Goal: Information Seeking & Learning: Learn about a topic

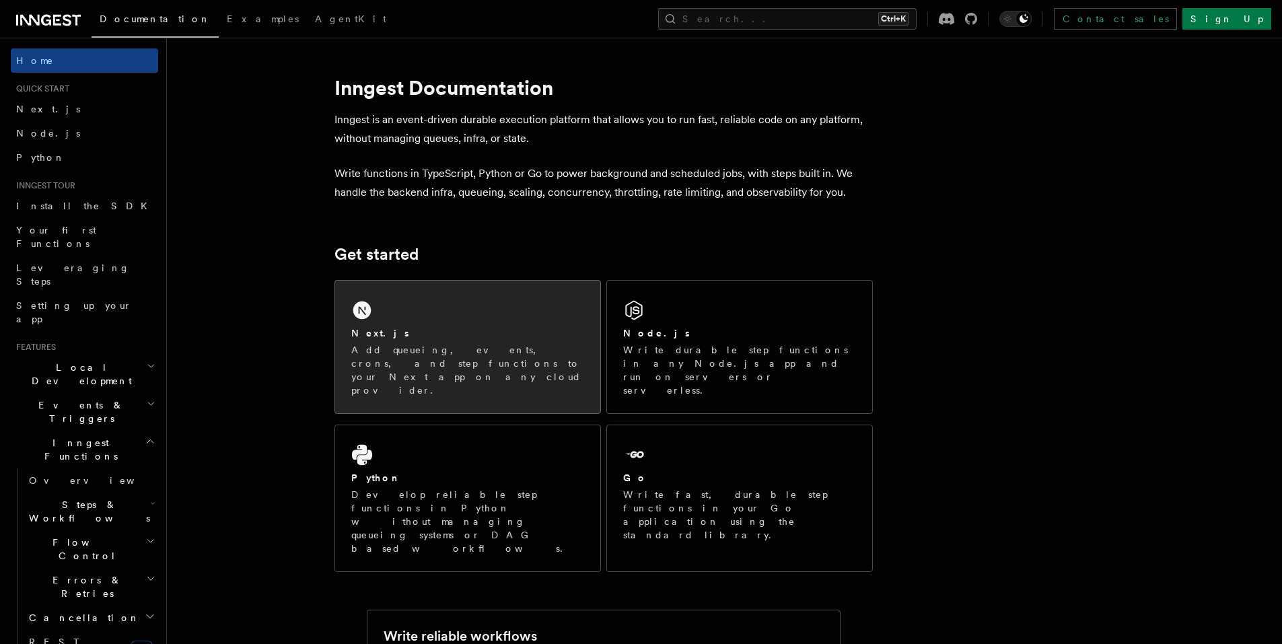
click at [468, 300] on div "Next.js Add queueing, events, crons, and step functions to your Next app on any…" at bounding box center [467, 347] width 265 height 133
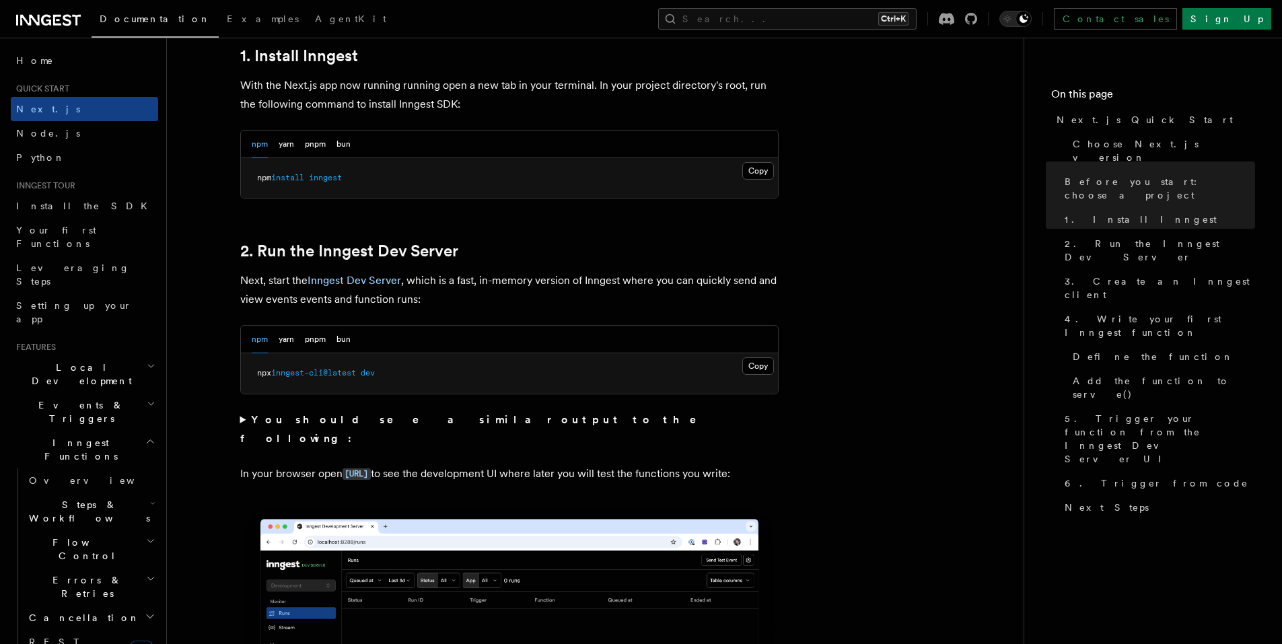
scroll to position [942, 0]
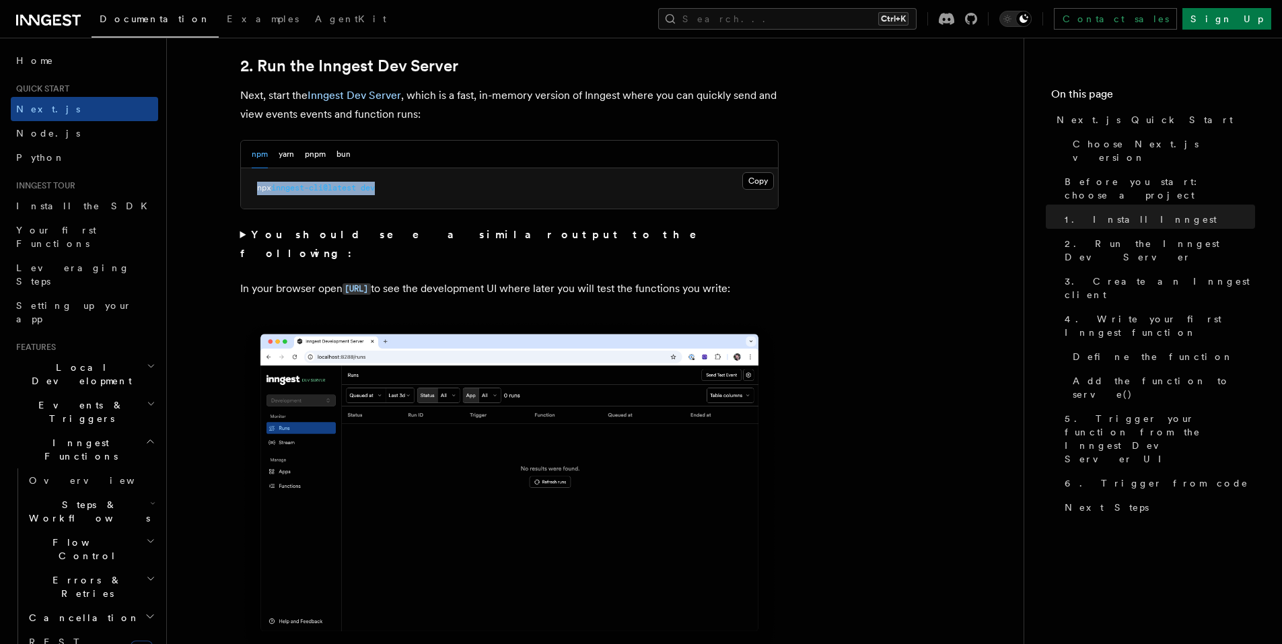
drag, startPoint x: 390, startPoint y: 189, endPoint x: 256, endPoint y: 185, distance: 134.0
click at [256, 185] on pre "npx inngest-cli@latest dev" at bounding box center [509, 188] width 537 height 40
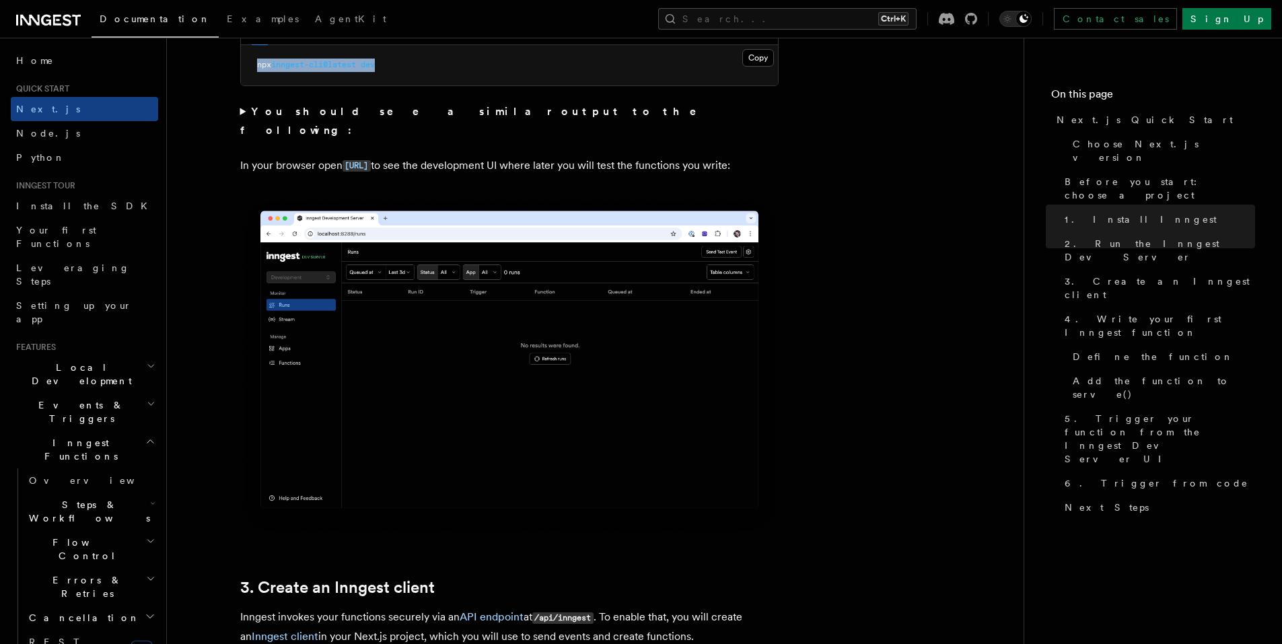
scroll to position [1077, 0]
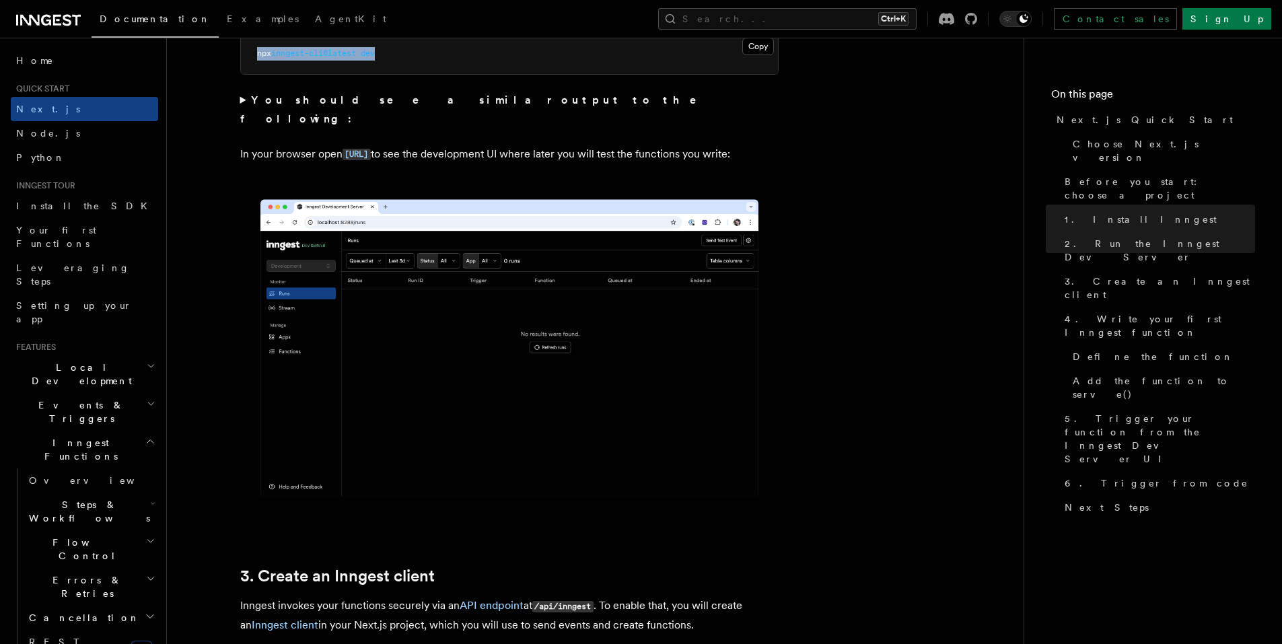
click at [343, 186] on img at bounding box center [509, 355] width 538 height 339
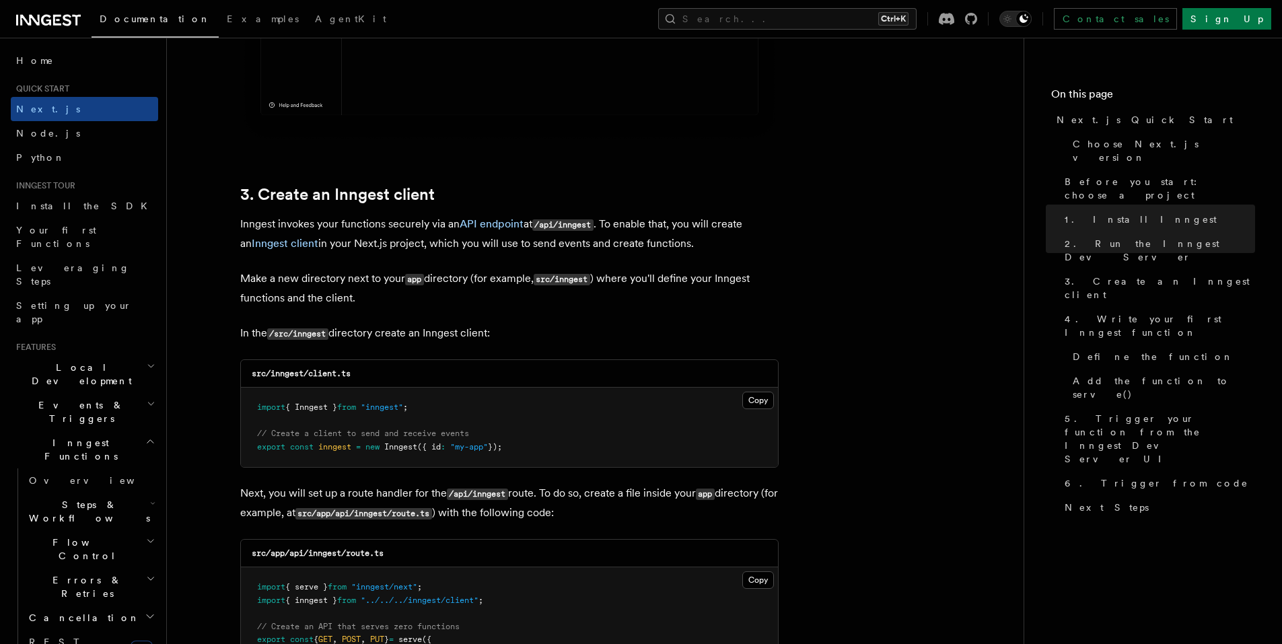
scroll to position [1481, 0]
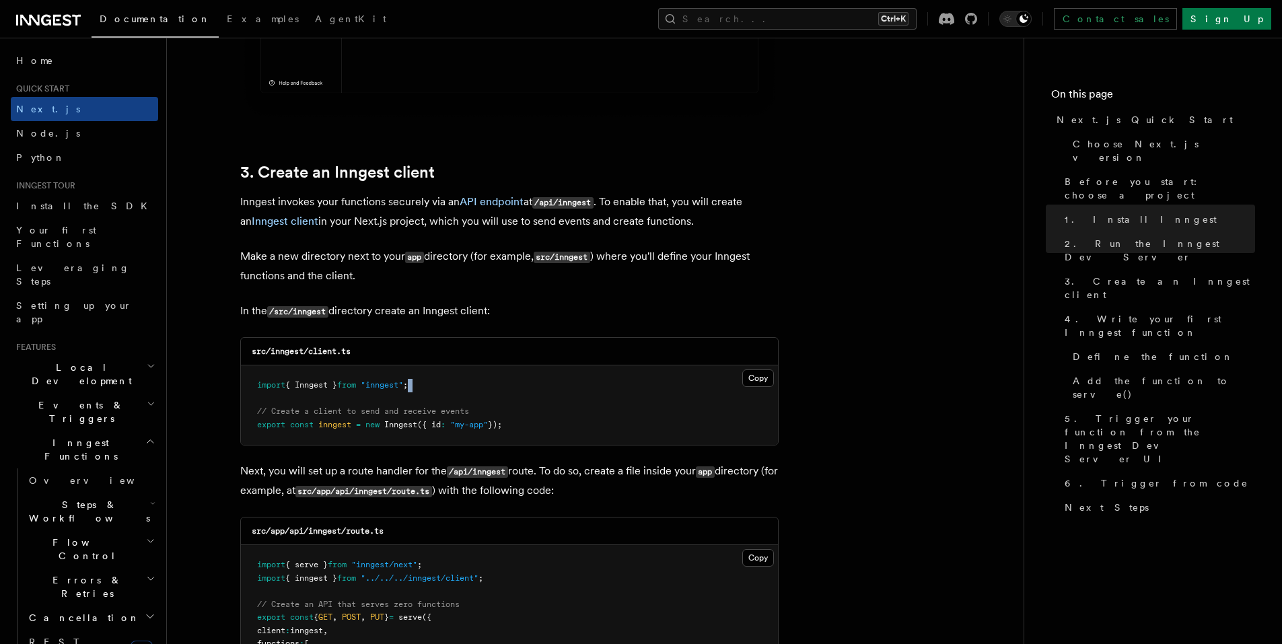
drag, startPoint x: 379, startPoint y: 380, endPoint x: 212, endPoint y: 396, distance: 167.7
drag, startPoint x: 518, startPoint y: 336, endPoint x: 533, endPoint y: 323, distance: 20.1
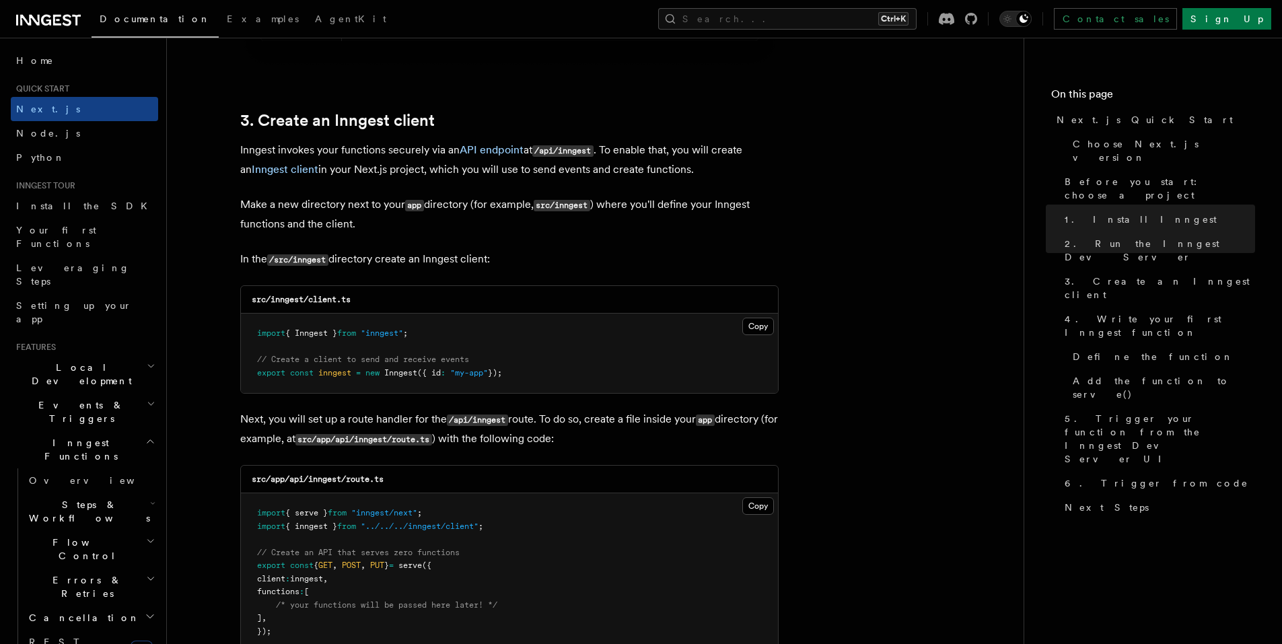
scroll to position [1615, 0]
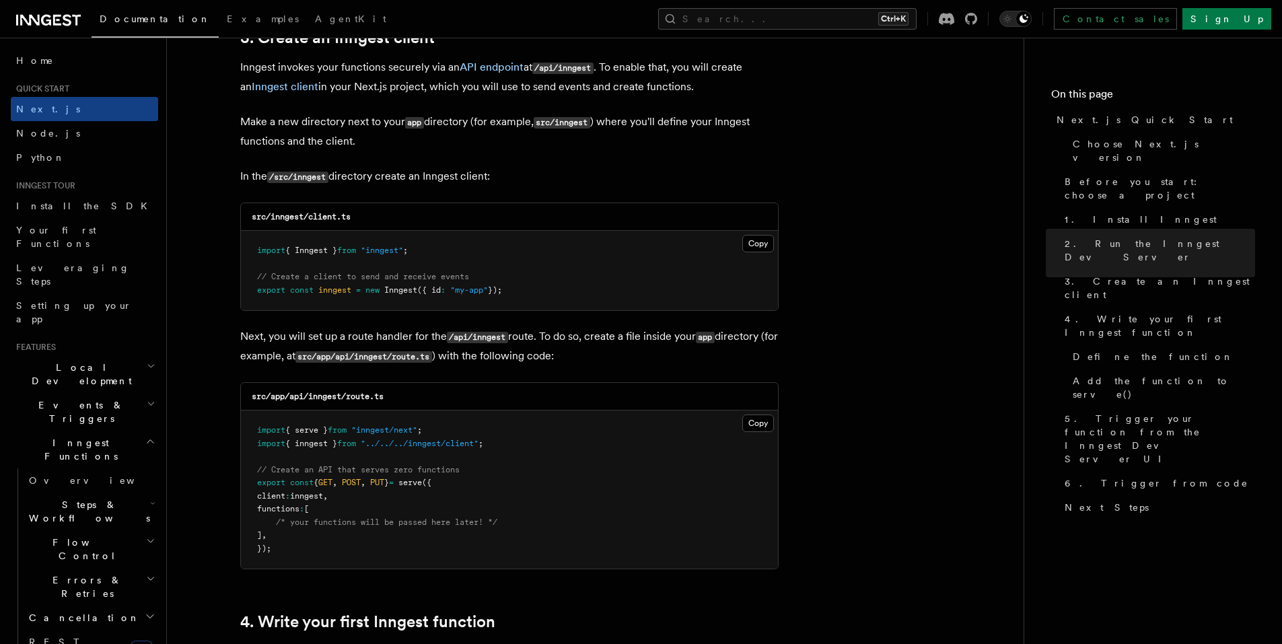
drag, startPoint x: 520, startPoint y: 286, endPoint x: 340, endPoint y: 288, distance: 180.4
click at [340, 287] on pre "import { Inngest } from "inngest" ; // Create a client to send and receive even…" at bounding box center [509, 270] width 537 height 79
click at [599, 242] on pre "import { Inngest } from "inngest" ; // Create a client to send and receive even…" at bounding box center [509, 270] width 537 height 79
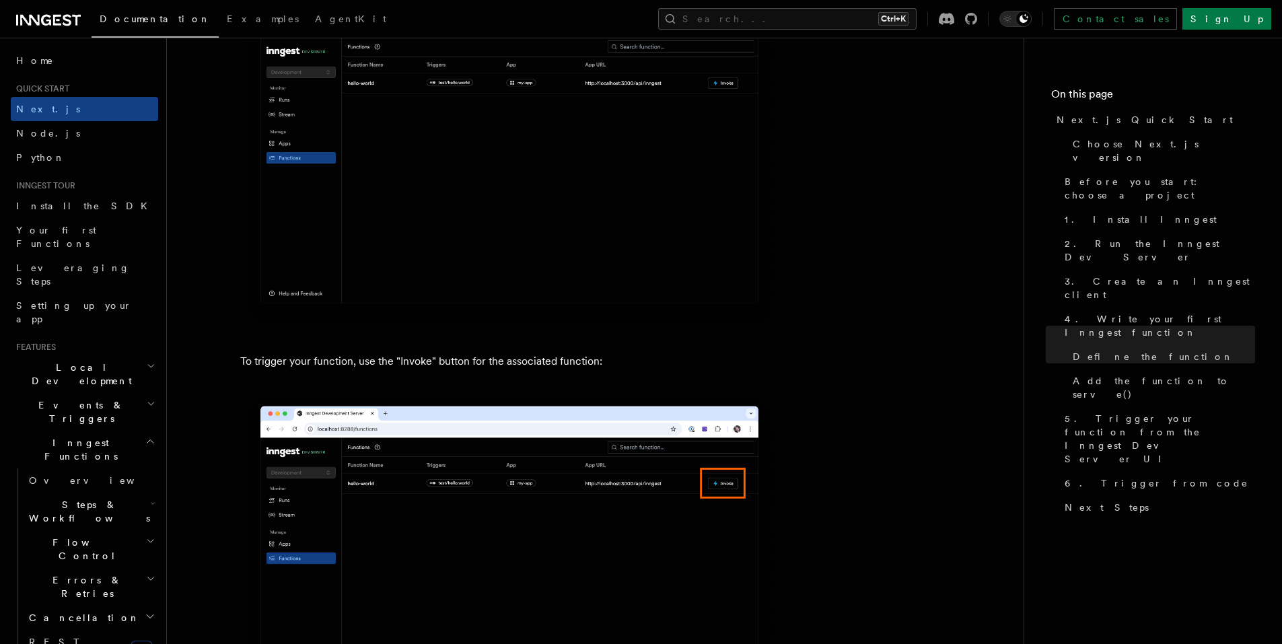
scroll to position [3366, 0]
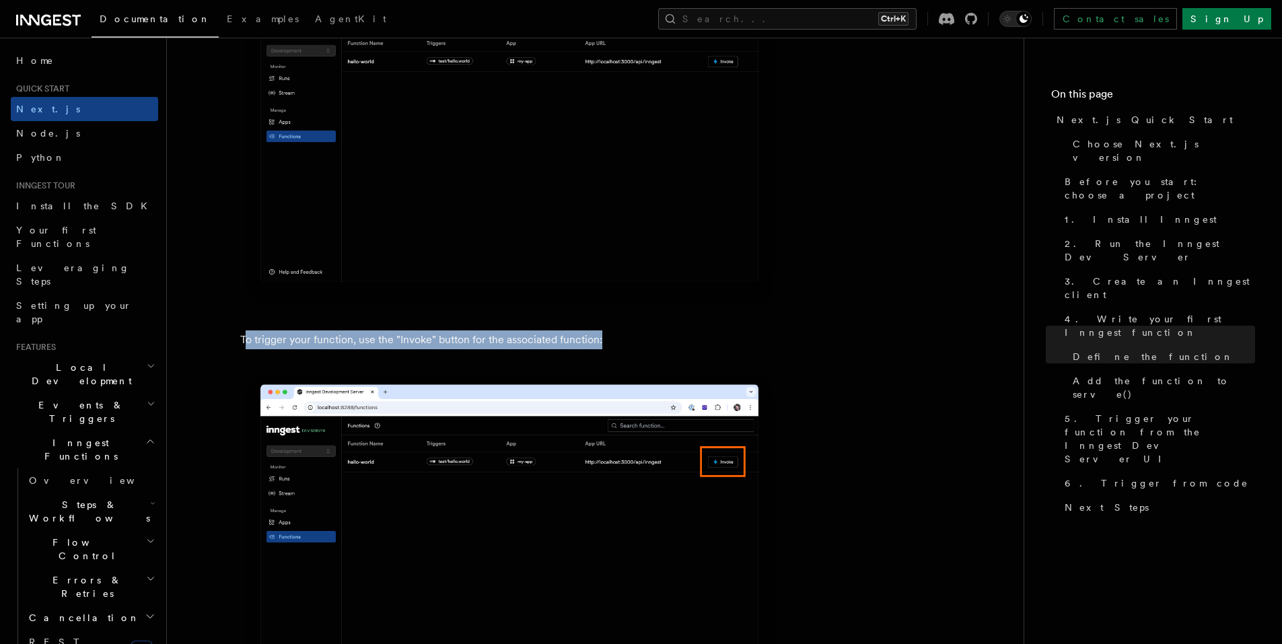
drag, startPoint x: 246, startPoint y: 339, endPoint x: 631, endPoint y: 333, distance: 384.4
click at [631, 333] on p "To trigger your function, use the "Invoke" button for the associated function:" at bounding box center [509, 339] width 538 height 19
click at [638, 333] on p "To trigger your function, use the "Invoke" button for the associated function:" at bounding box center [509, 339] width 538 height 19
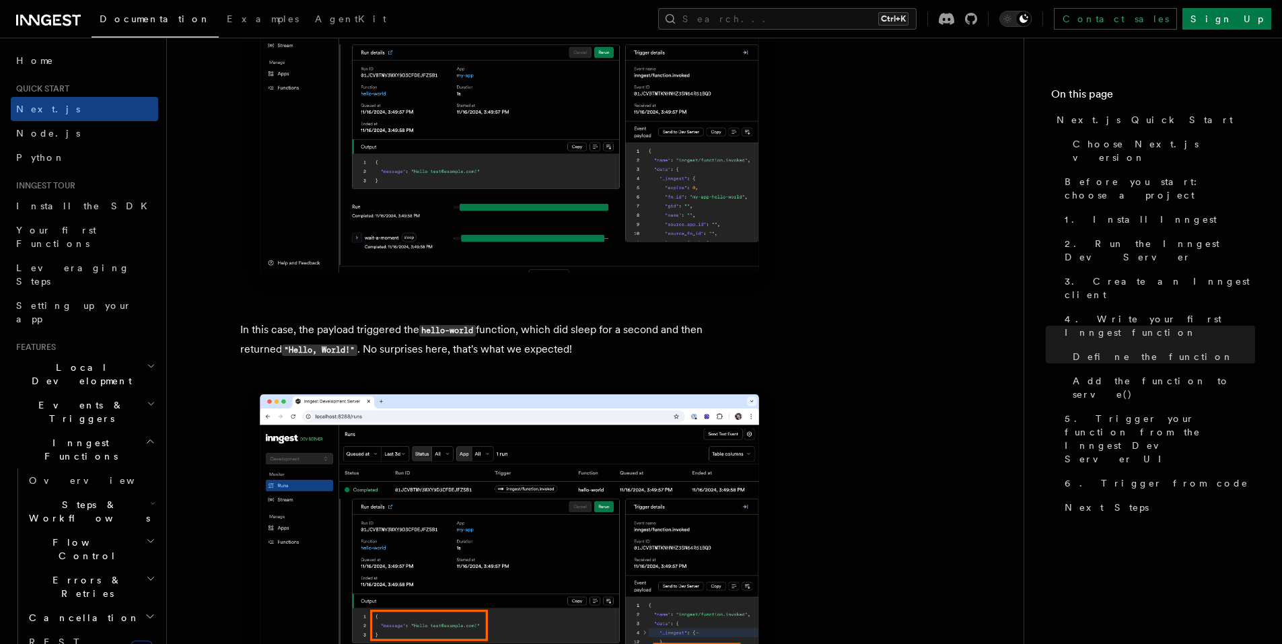
scroll to position [5183, 0]
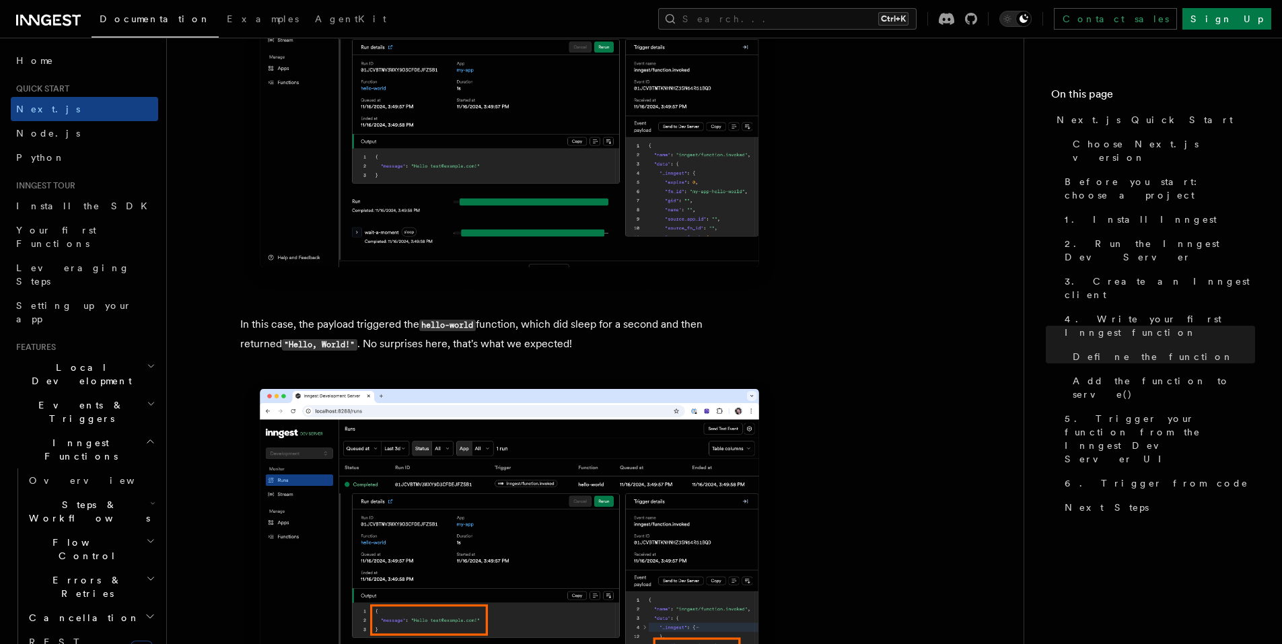
drag, startPoint x: 325, startPoint y: 324, endPoint x: 761, endPoint y: 325, distance: 435.5
click at [761, 325] on p "In this case, the payload triggered the hello-world function, which did sleep f…" at bounding box center [509, 334] width 538 height 39
drag, startPoint x: 759, startPoint y: 335, endPoint x: 667, endPoint y: 374, distance: 99.5
click at [759, 336] on p "In this case, the payload triggered the hello-world function, which did sleep f…" at bounding box center [509, 334] width 538 height 39
drag, startPoint x: 507, startPoint y: 355, endPoint x: 427, endPoint y: 355, distance: 79.4
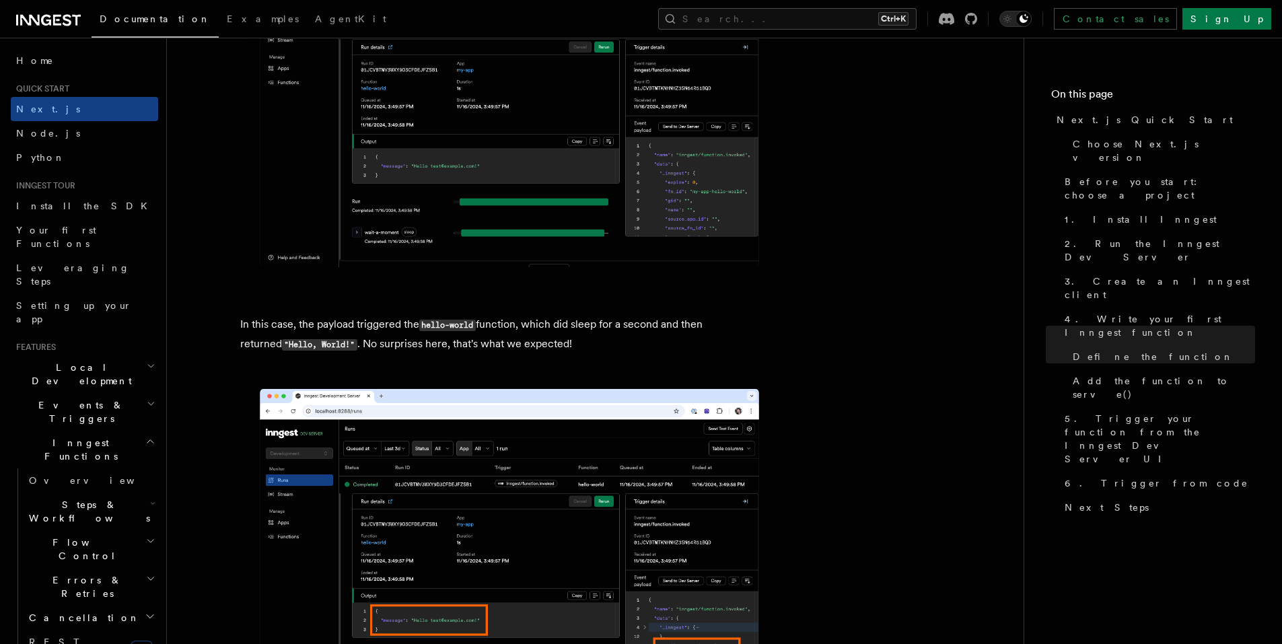
click at [569, 343] on p "In this case, the payload triggered the hello-world function, which did sleep f…" at bounding box center [509, 334] width 538 height 39
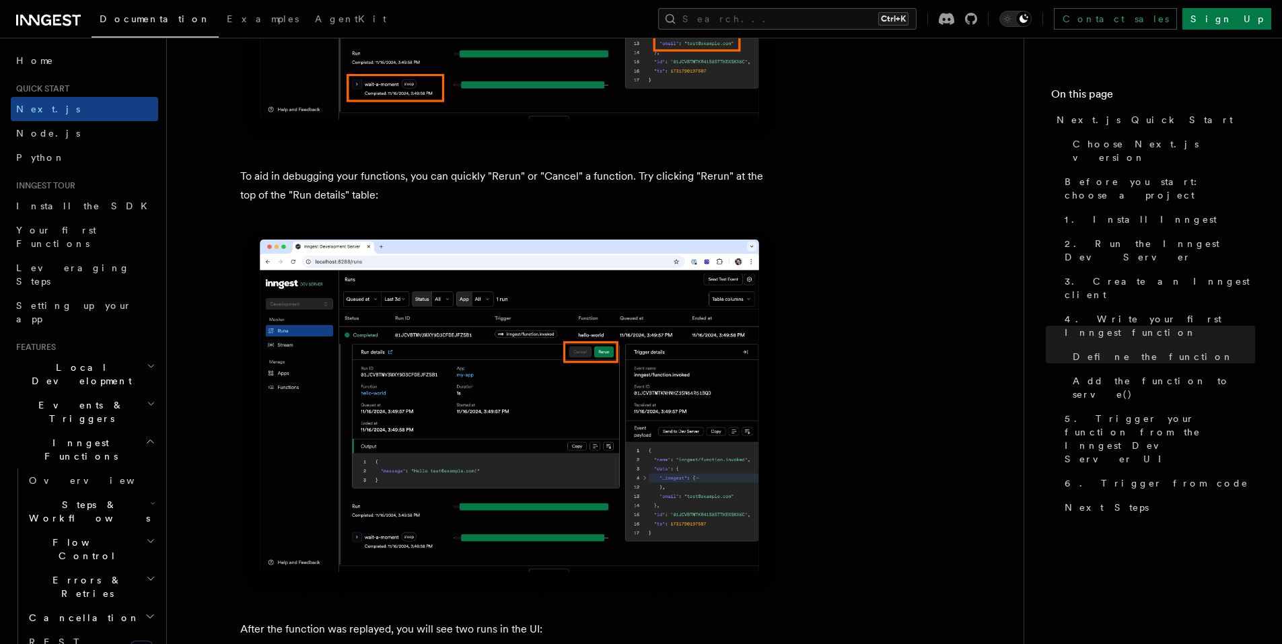
scroll to position [5789, 0]
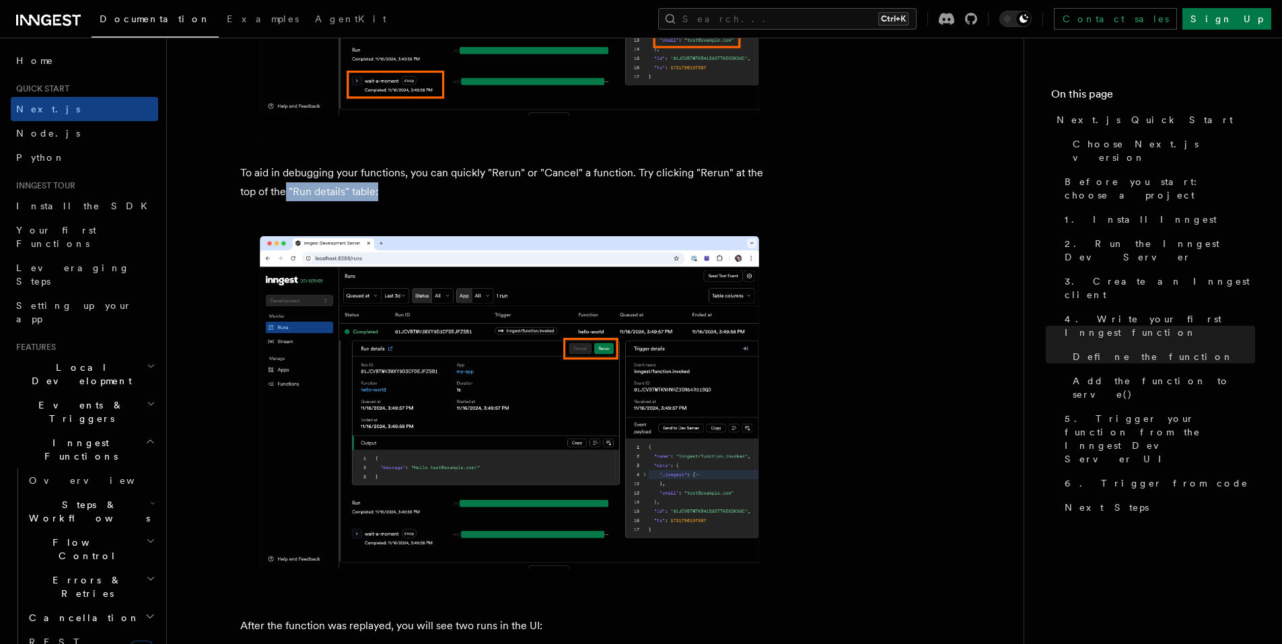
drag, startPoint x: 374, startPoint y: 195, endPoint x: 267, endPoint y: 192, distance: 106.4
click at [267, 192] on p "To aid in debugging your functions, you can quickly "Rerun" or "Cancel" a funct…" at bounding box center [509, 183] width 538 height 38
drag, startPoint x: 530, startPoint y: 208, endPoint x: 539, endPoint y: 215, distance: 11.6
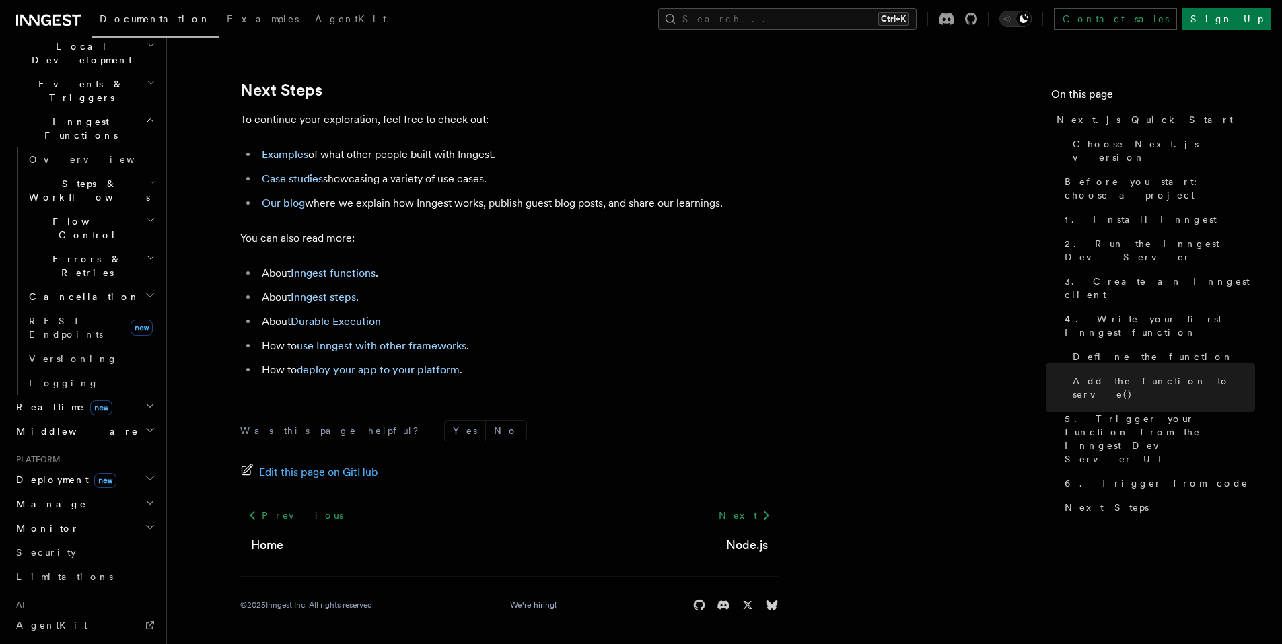
scroll to position [337, 0]
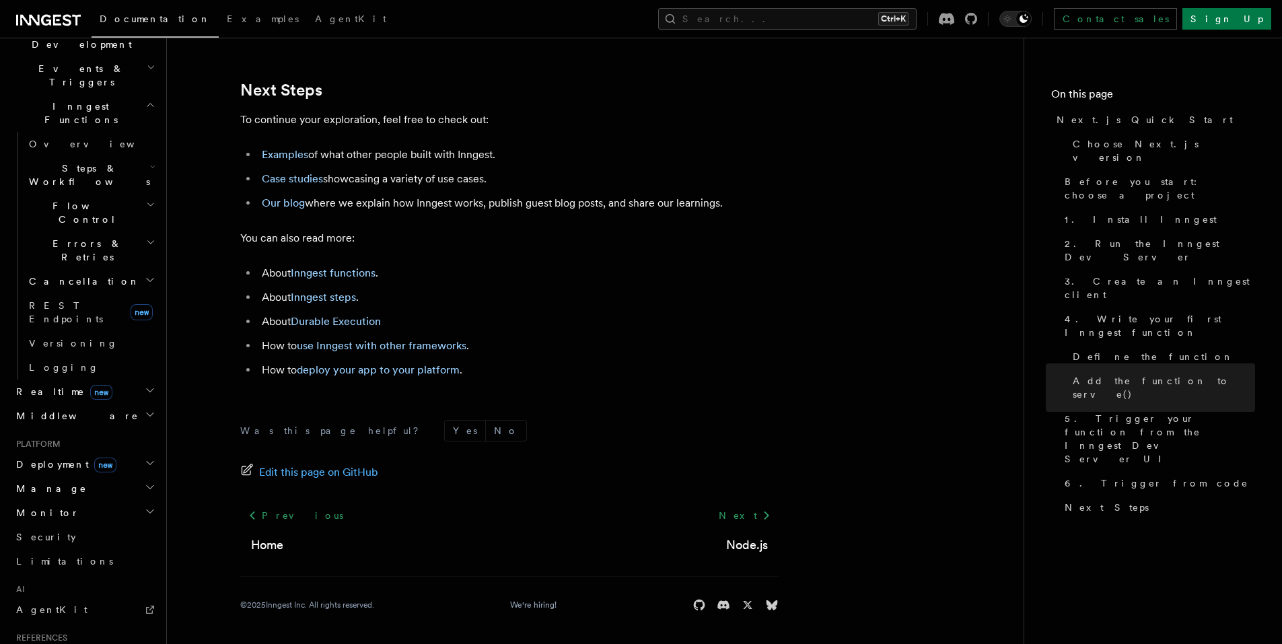
click at [137, 452] on h2 "Deployment new" at bounding box center [84, 464] width 147 height 24
click at [69, 617] on span "Cloud Providers new" at bounding box center [87, 630] width 126 height 27
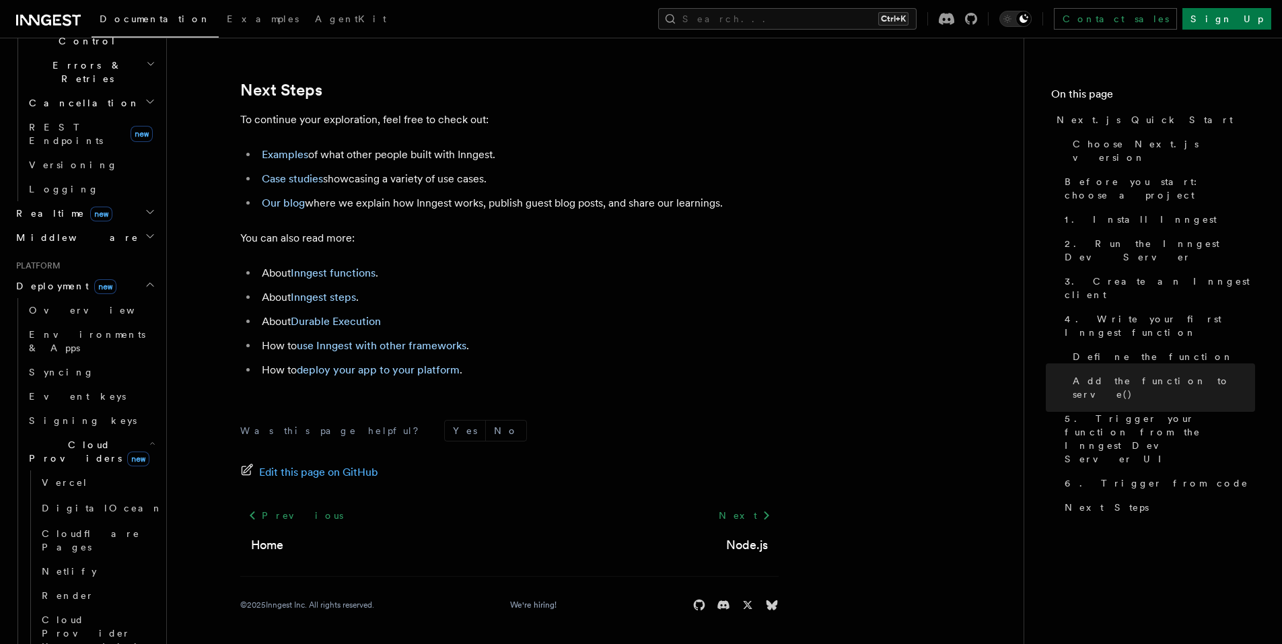
scroll to position [538, 0]
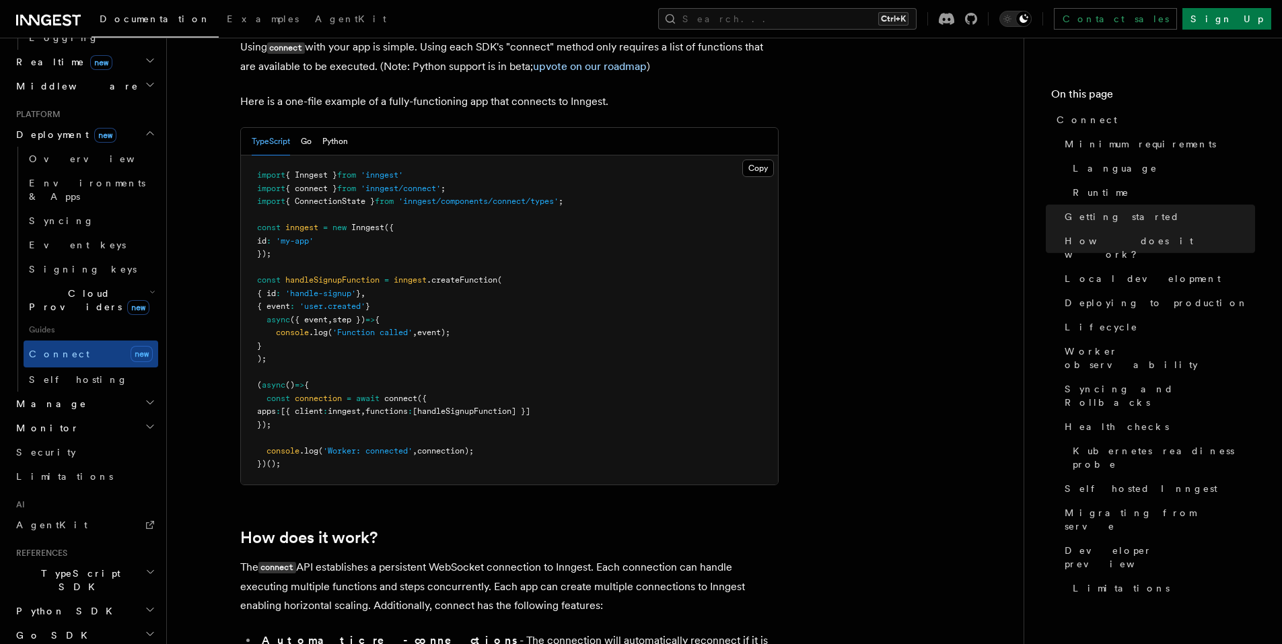
scroll to position [678, 0]
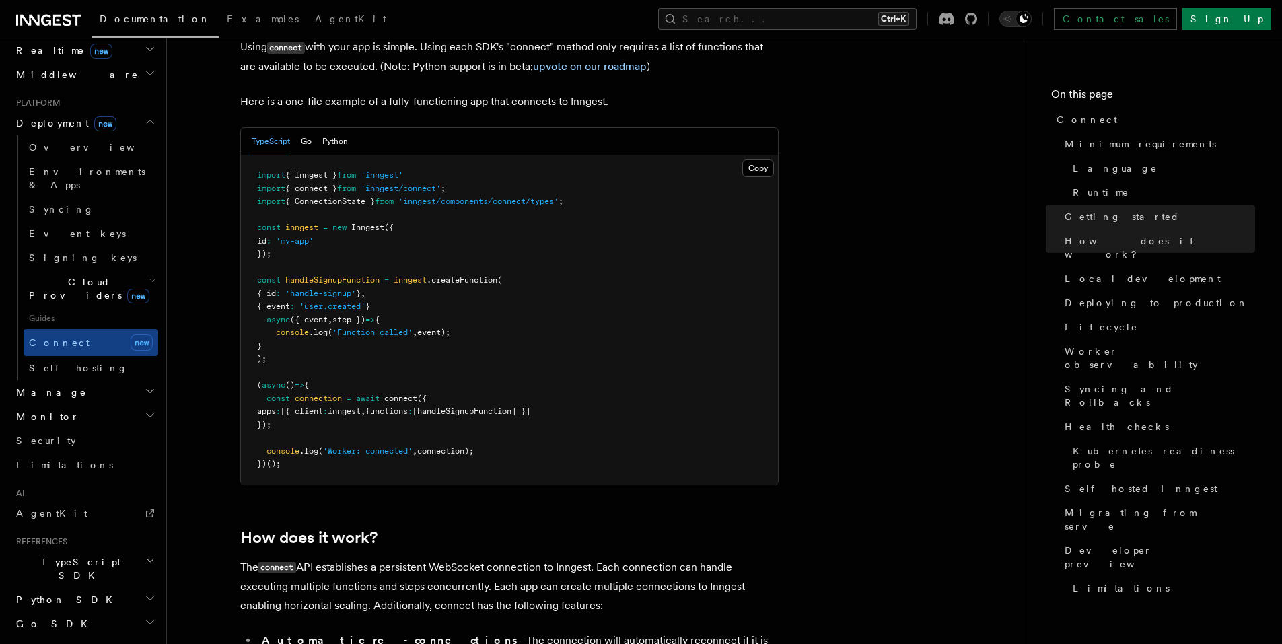
click at [61, 555] on span "TypeScript SDK" at bounding box center [78, 568] width 135 height 27
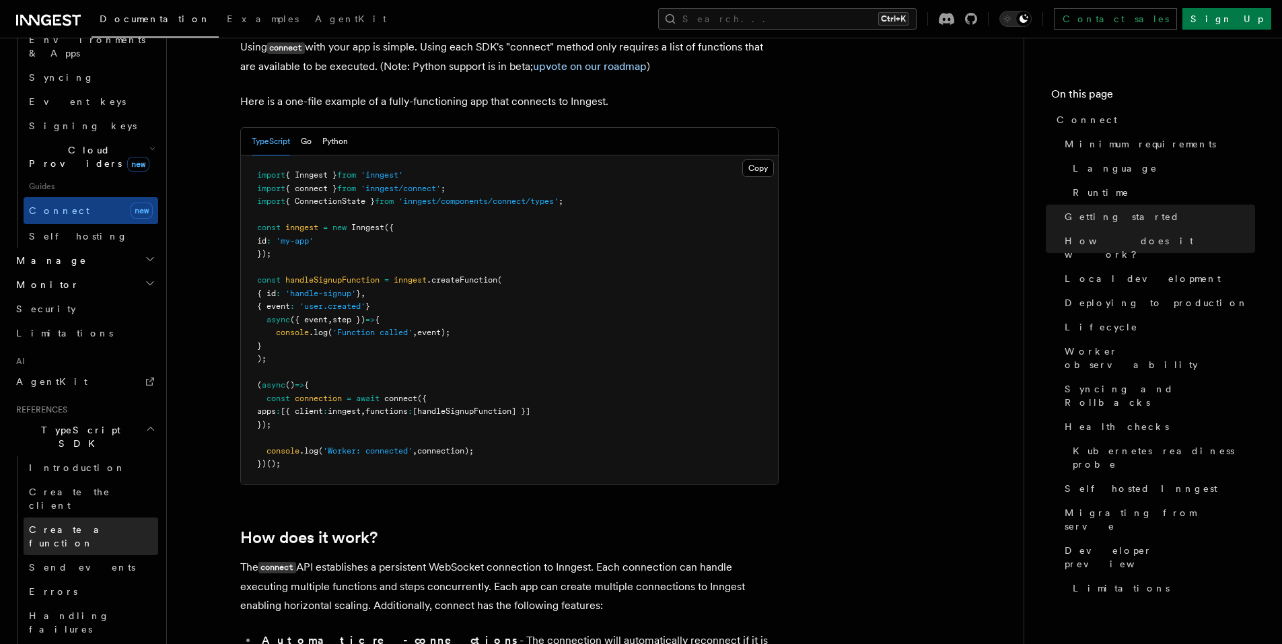
scroll to position [812, 0]
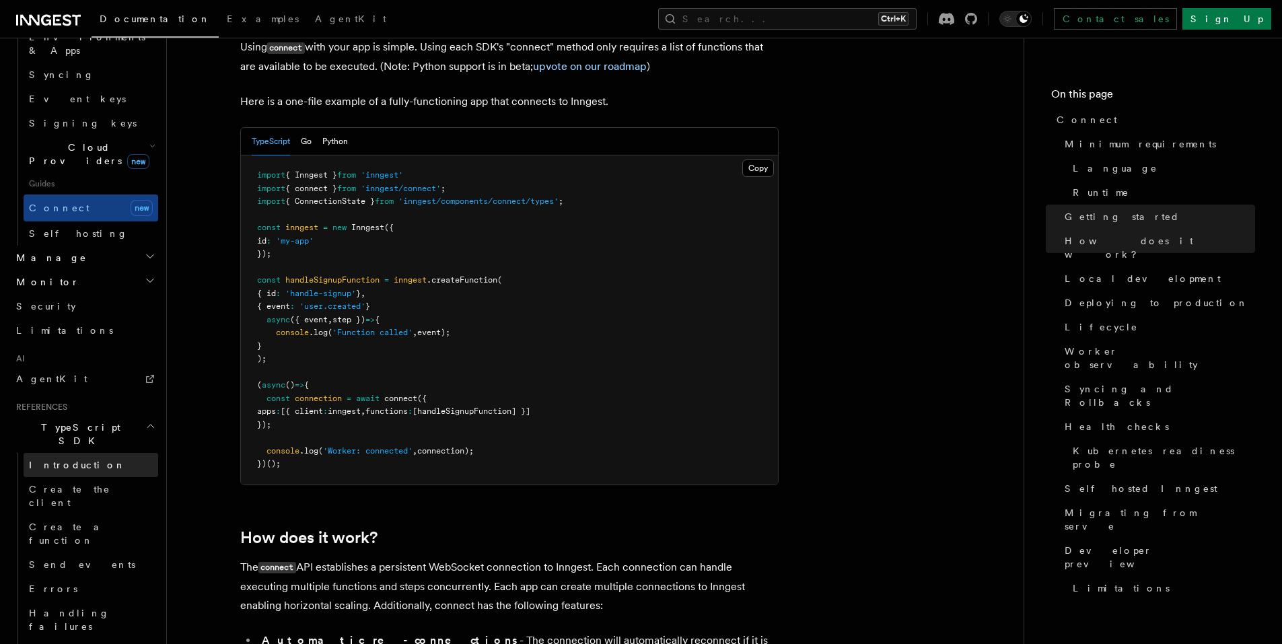
click at [57, 458] on span "Introduction" at bounding box center [77, 464] width 97 height 13
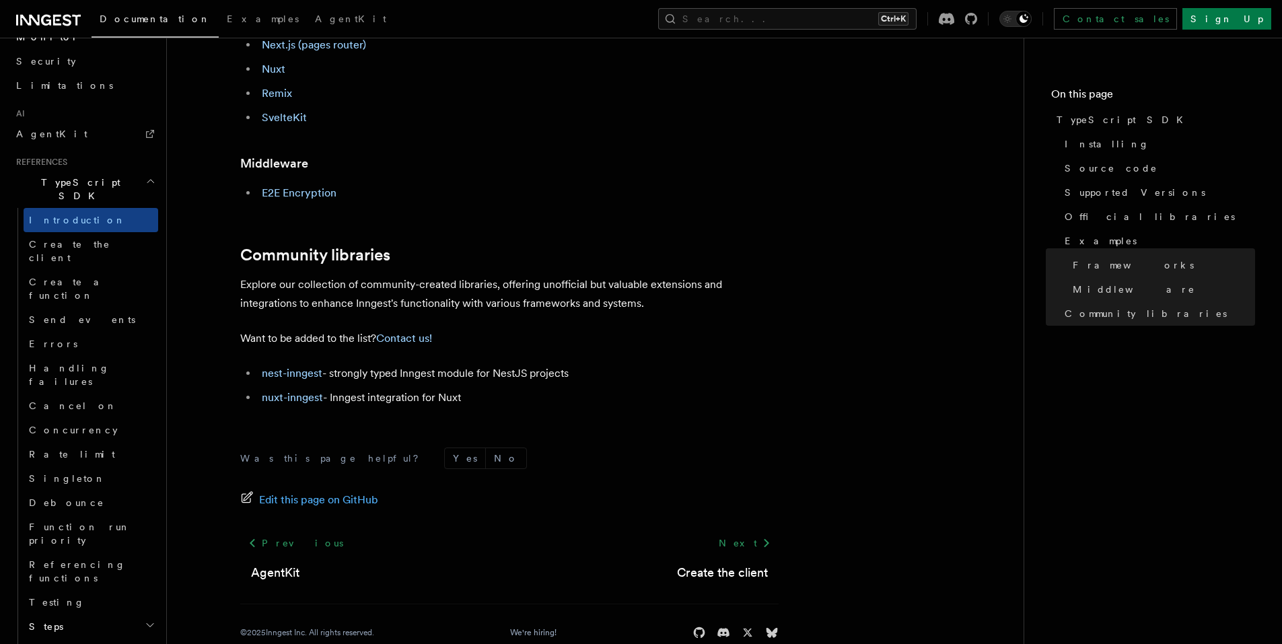
scroll to position [827, 0]
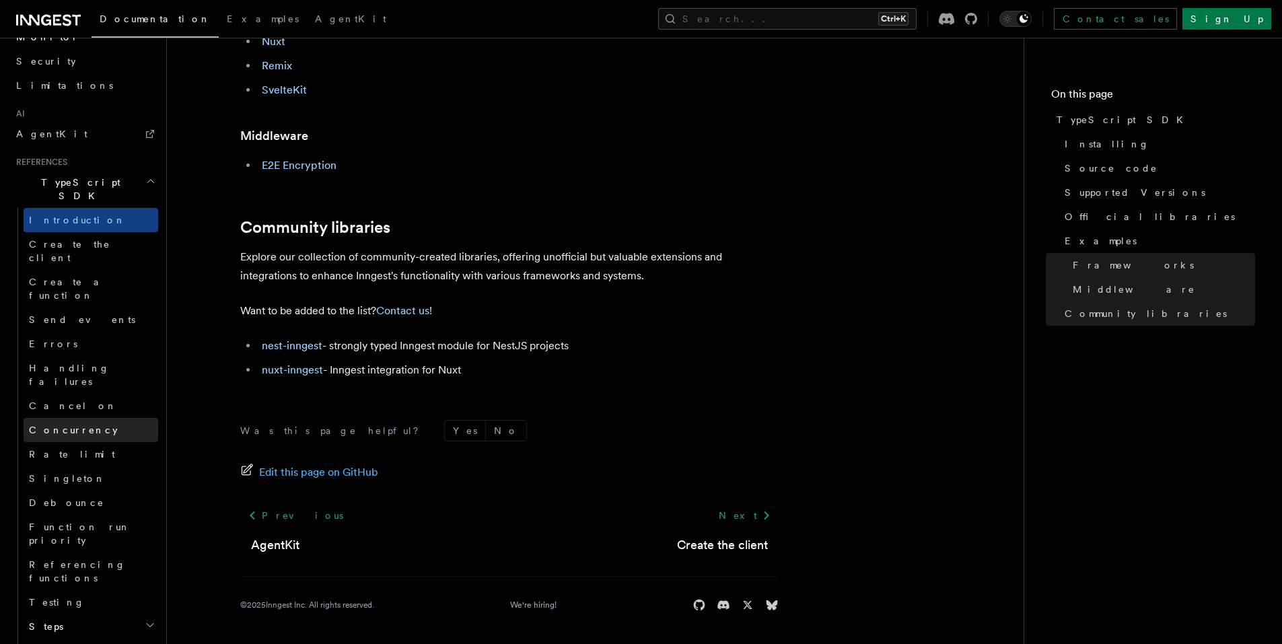
click at [52, 418] on link "Concurrency" at bounding box center [91, 430] width 135 height 24
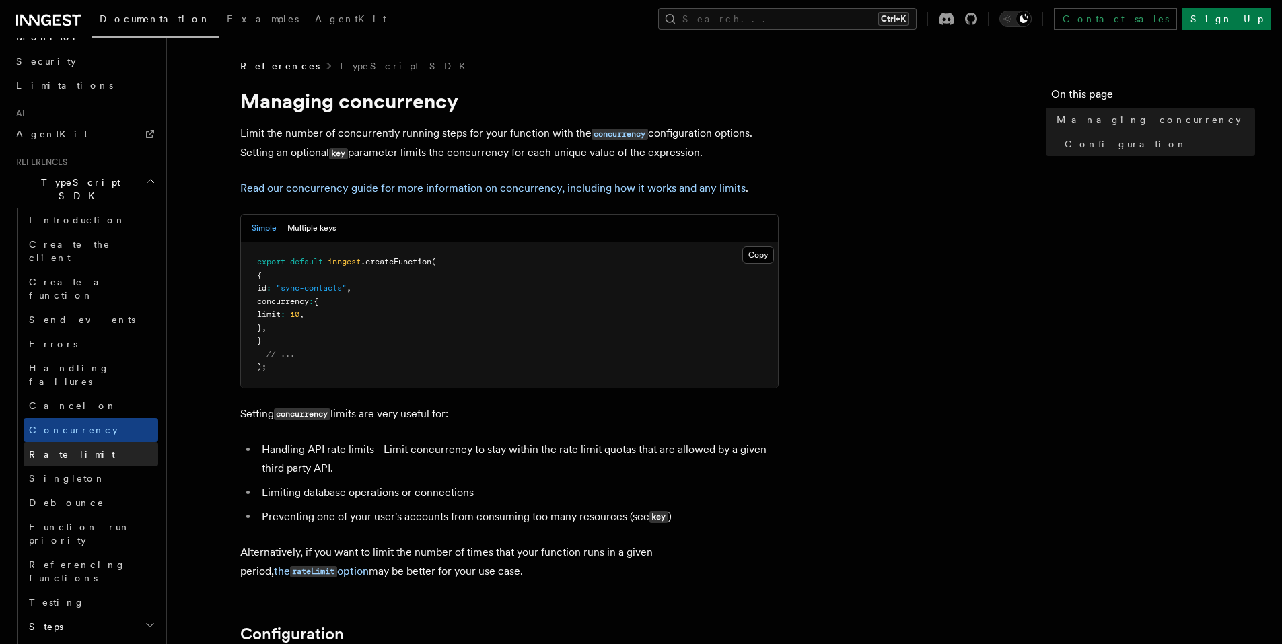
click at [63, 449] on span "Rate limit" at bounding box center [72, 454] width 86 height 11
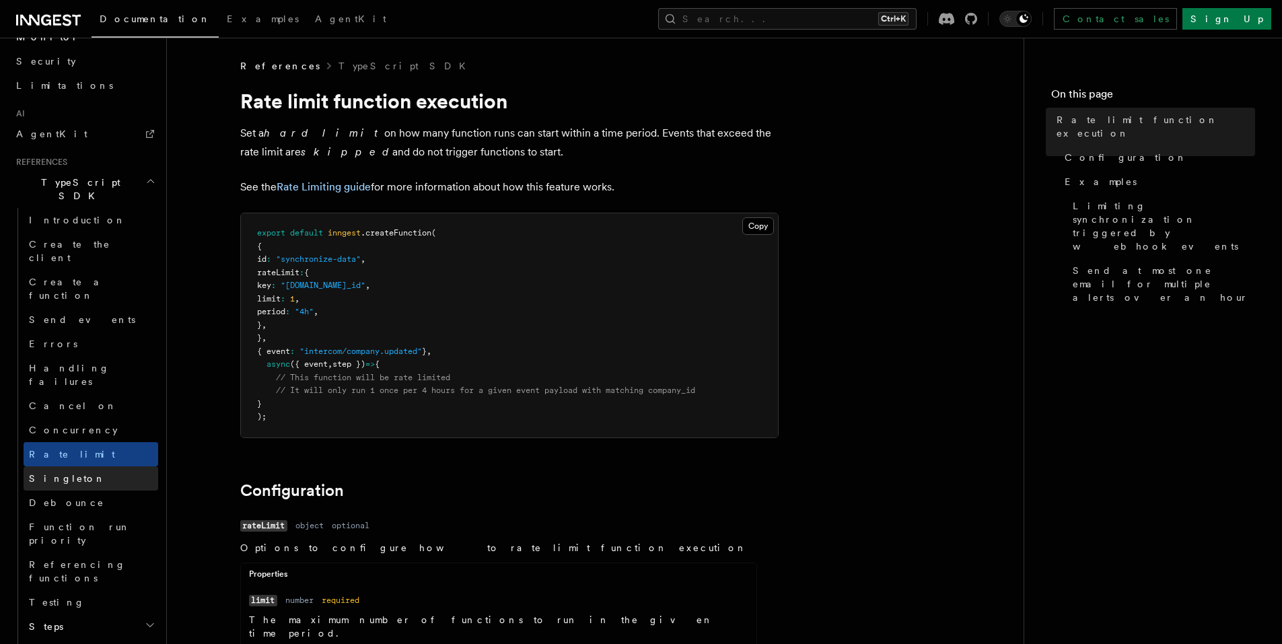
click at [69, 466] on link "Singleton" at bounding box center [91, 478] width 135 height 24
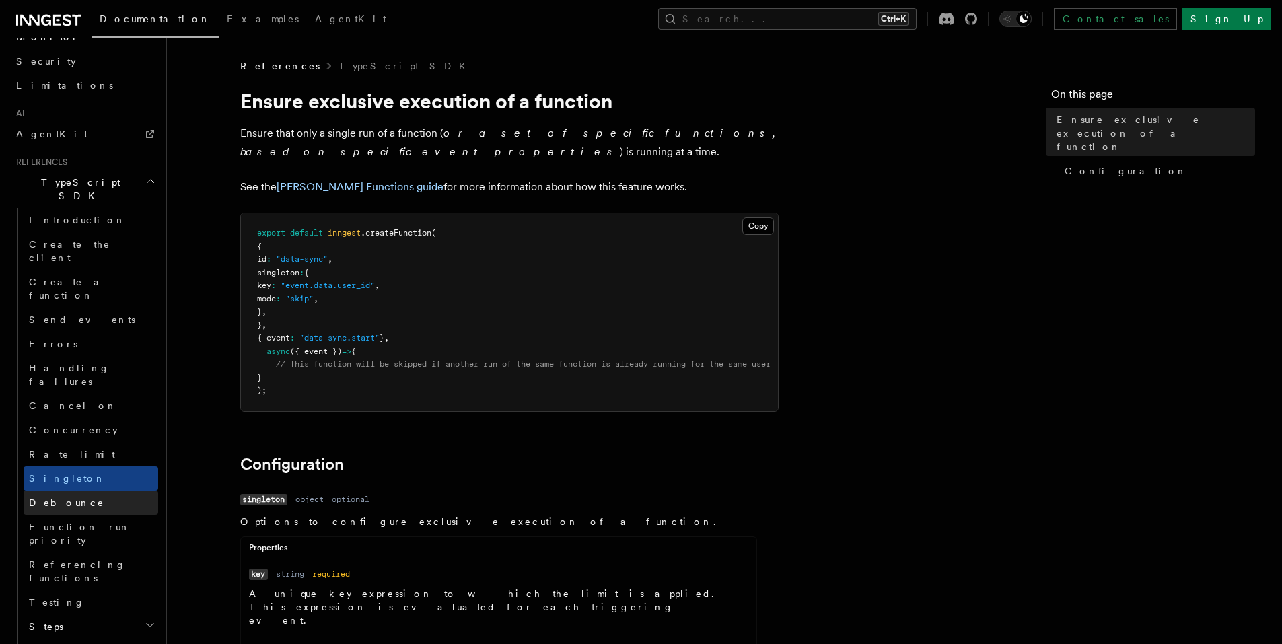
click at [70, 497] on span "Debounce" at bounding box center [66, 502] width 75 height 11
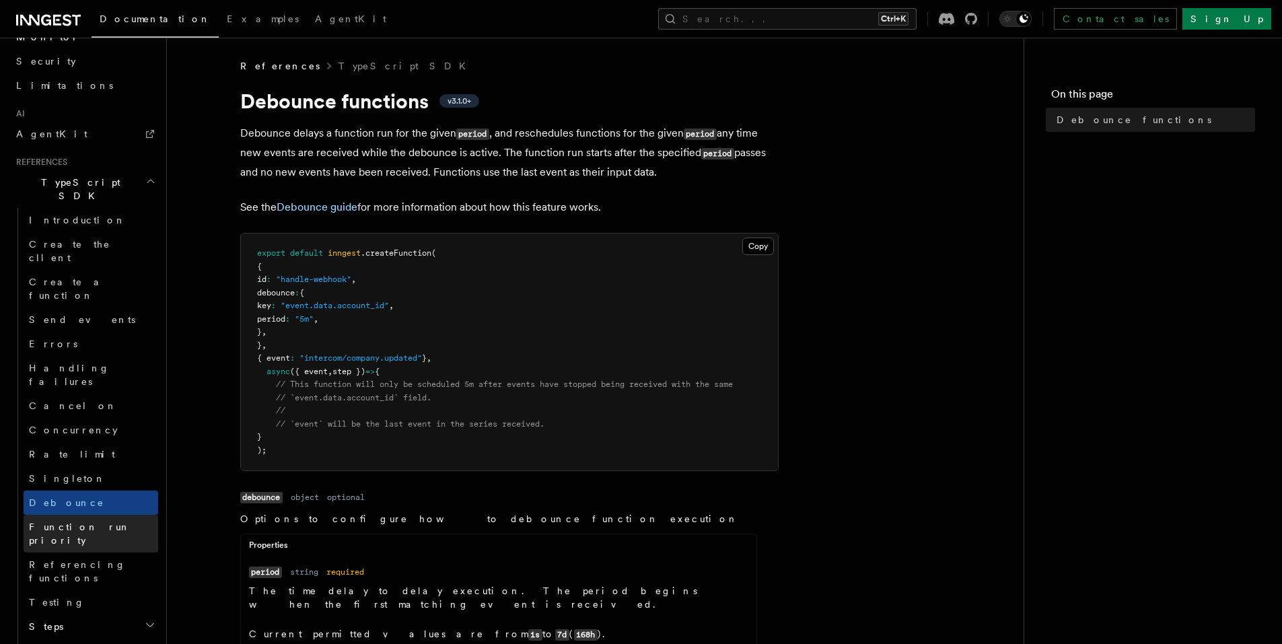
click at [73, 515] on link "Function run priority" at bounding box center [91, 534] width 135 height 38
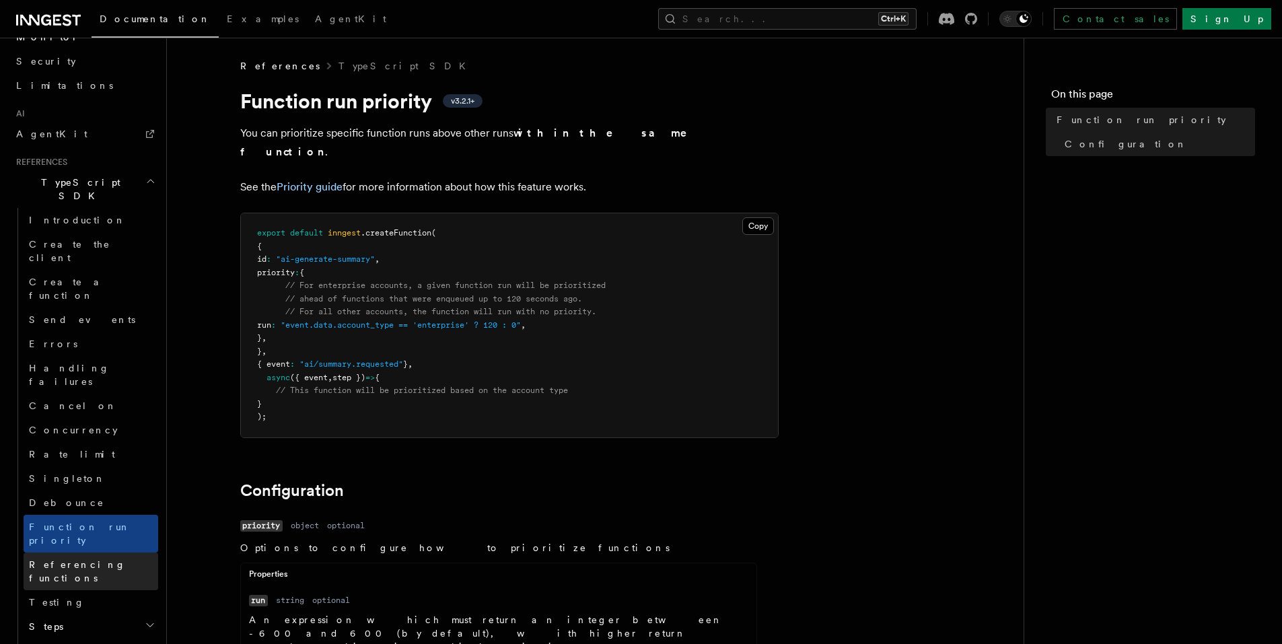
click at [88, 558] on span "Referencing functions" at bounding box center [93, 571] width 129 height 27
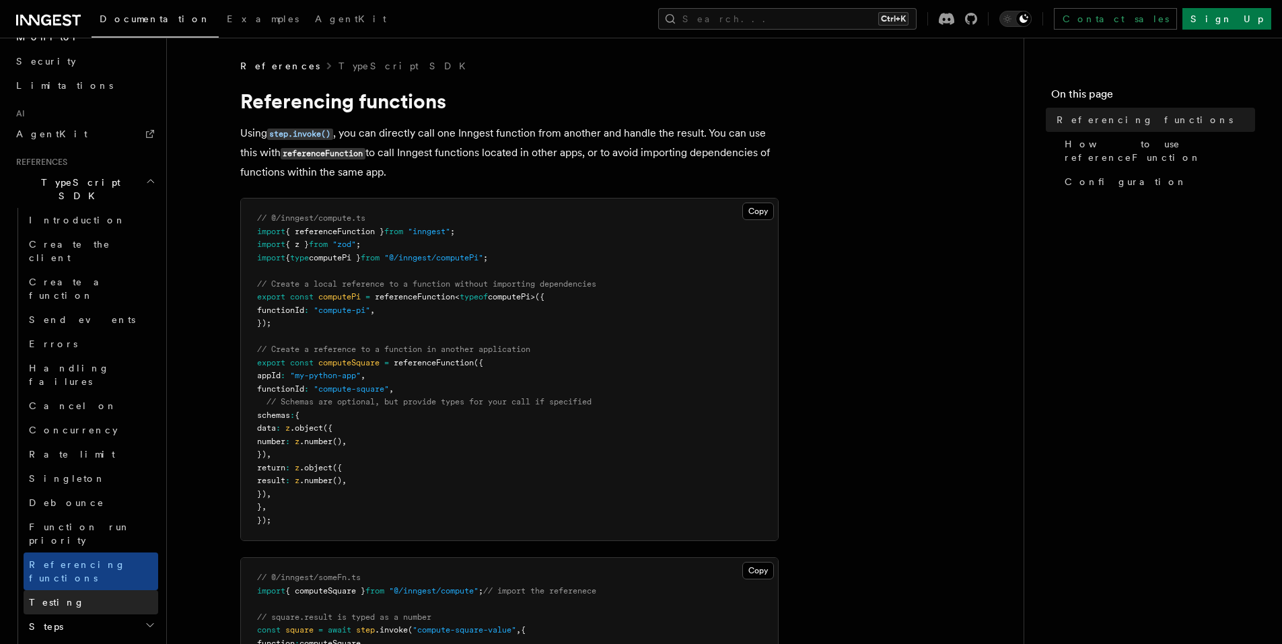
click at [91, 590] on link "Testing" at bounding box center [91, 602] width 135 height 24
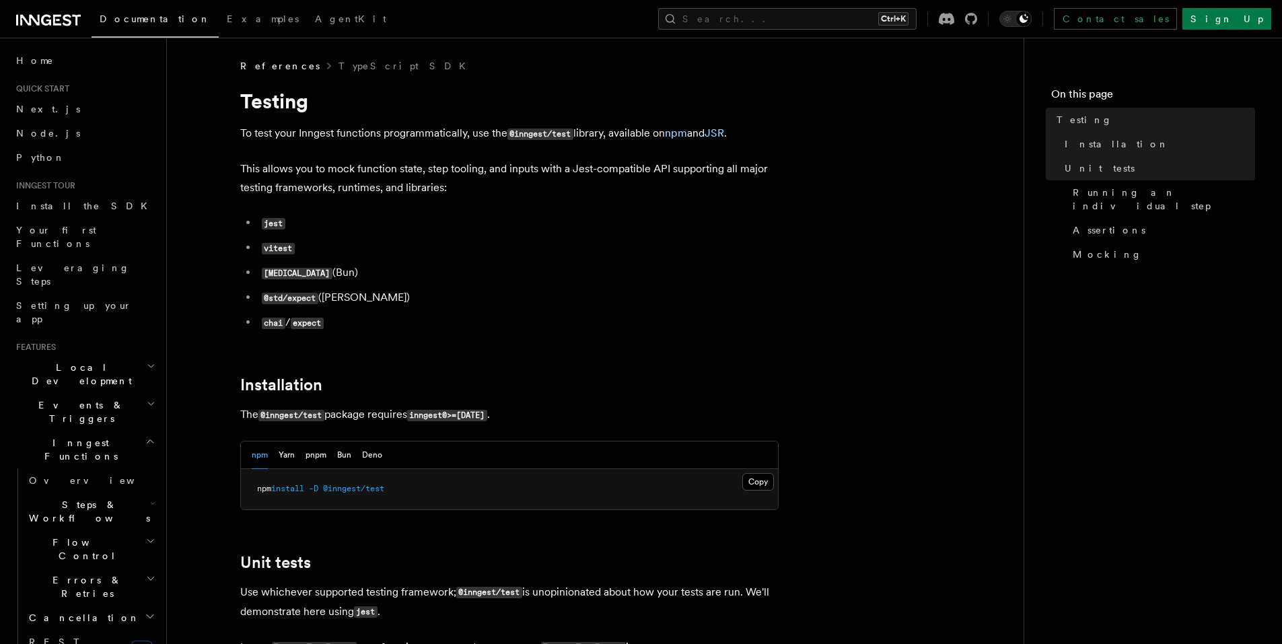
click at [60, 361] on span "Local Development" at bounding box center [79, 374] width 136 height 27
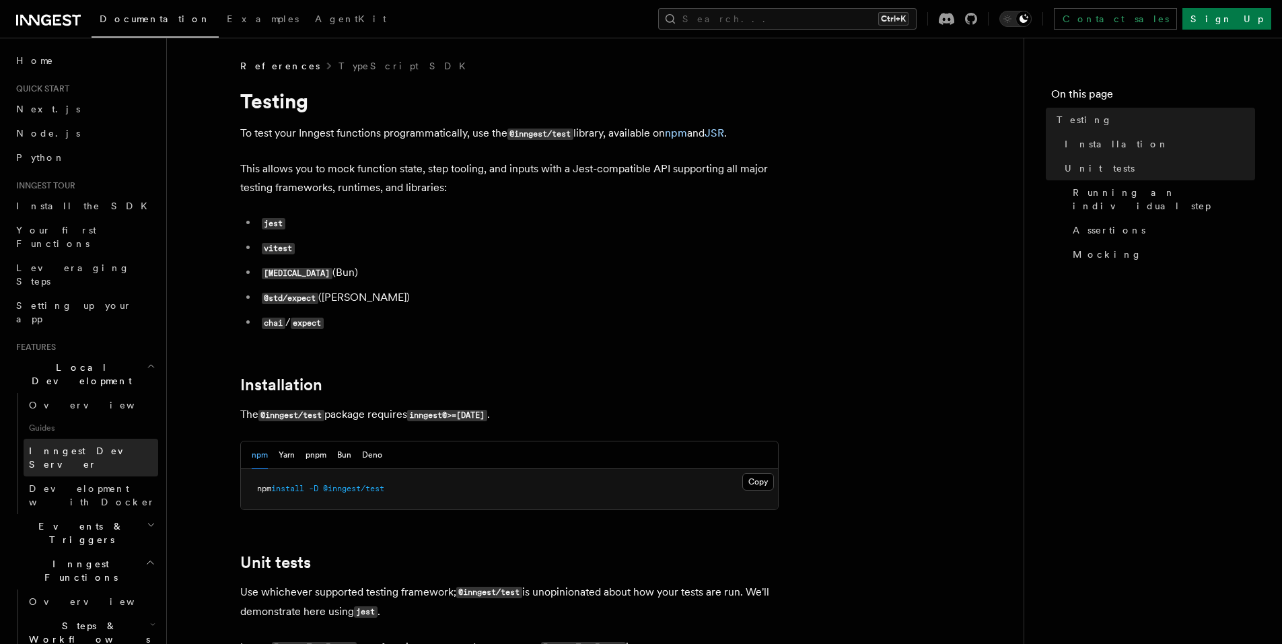
click at [71, 446] on span "Inngest Dev Server" at bounding box center [86, 458] width 115 height 24
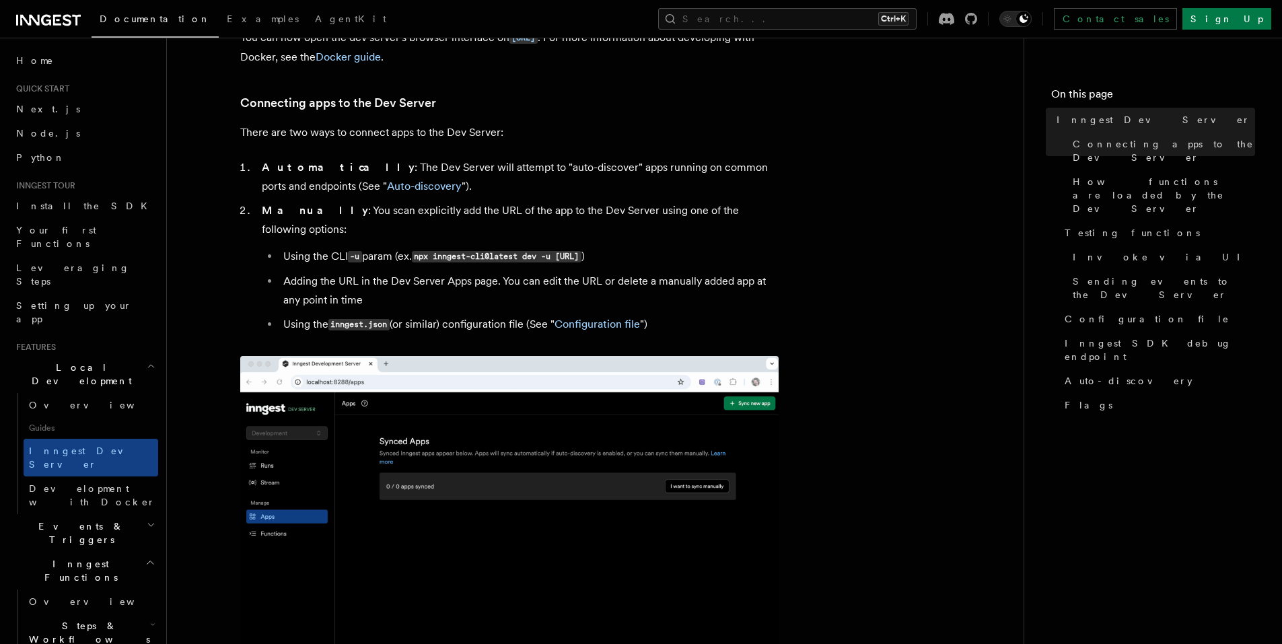
scroll to position [404, 0]
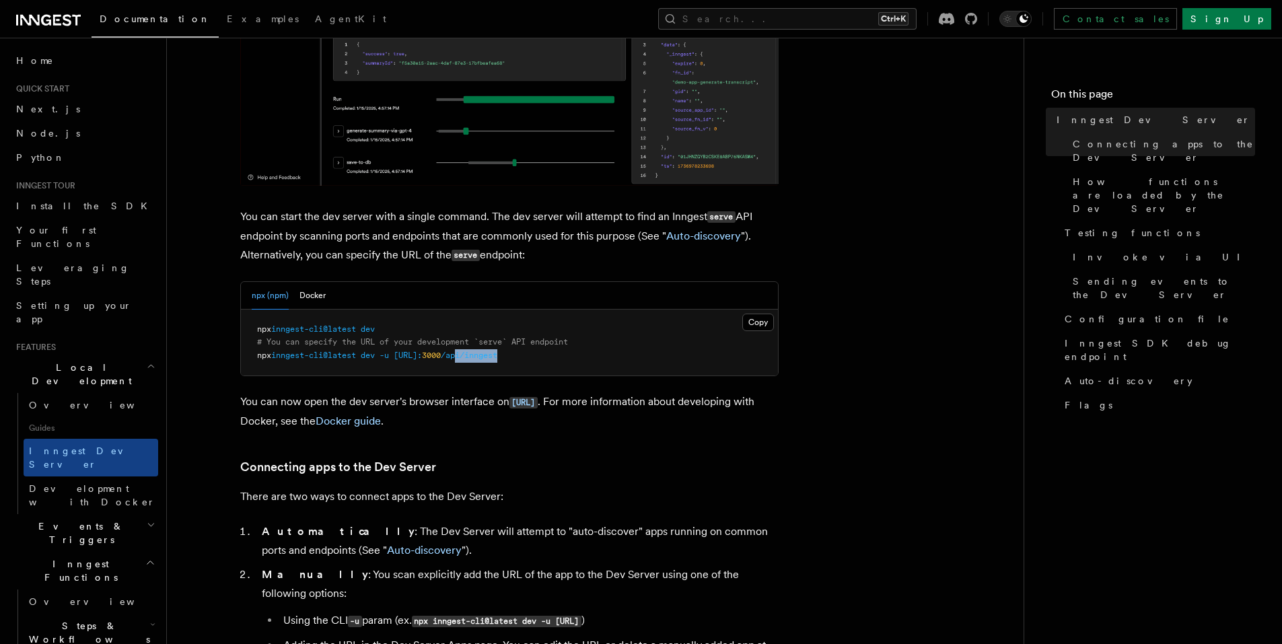
drag, startPoint x: 570, startPoint y: 357, endPoint x: 517, endPoint y: 360, distance: 53.2
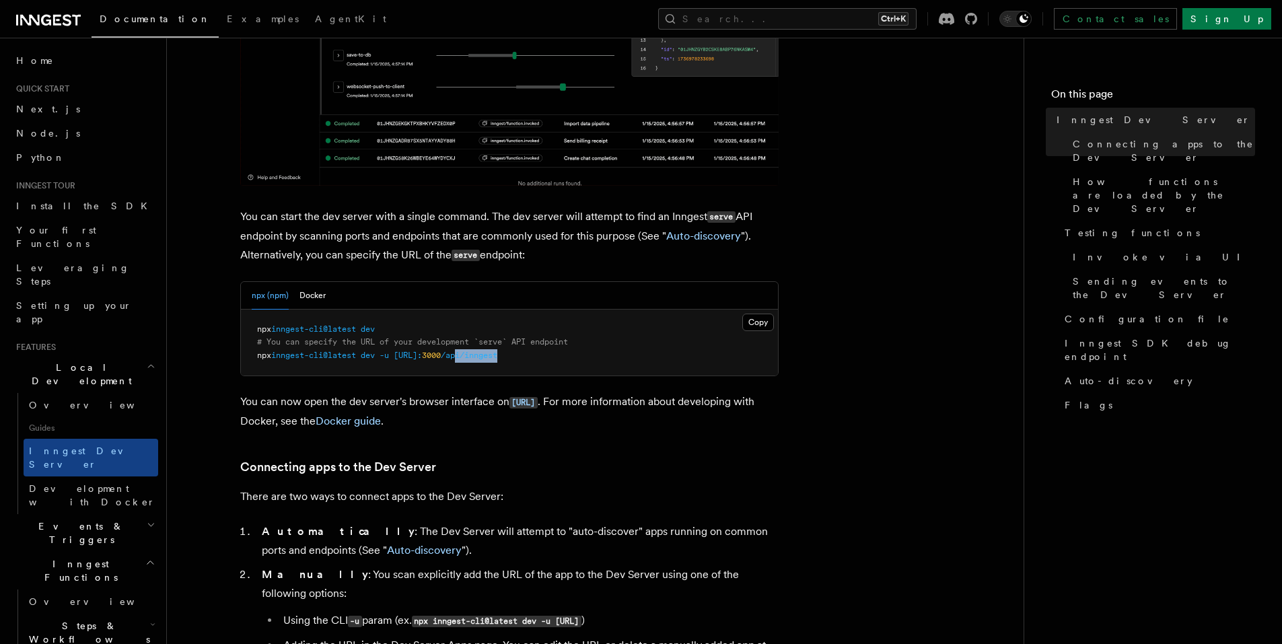
click at [517, 360] on pre "npx inngest-cli@latest dev # You can specify the URL of your development `serve…" at bounding box center [509, 343] width 537 height 67
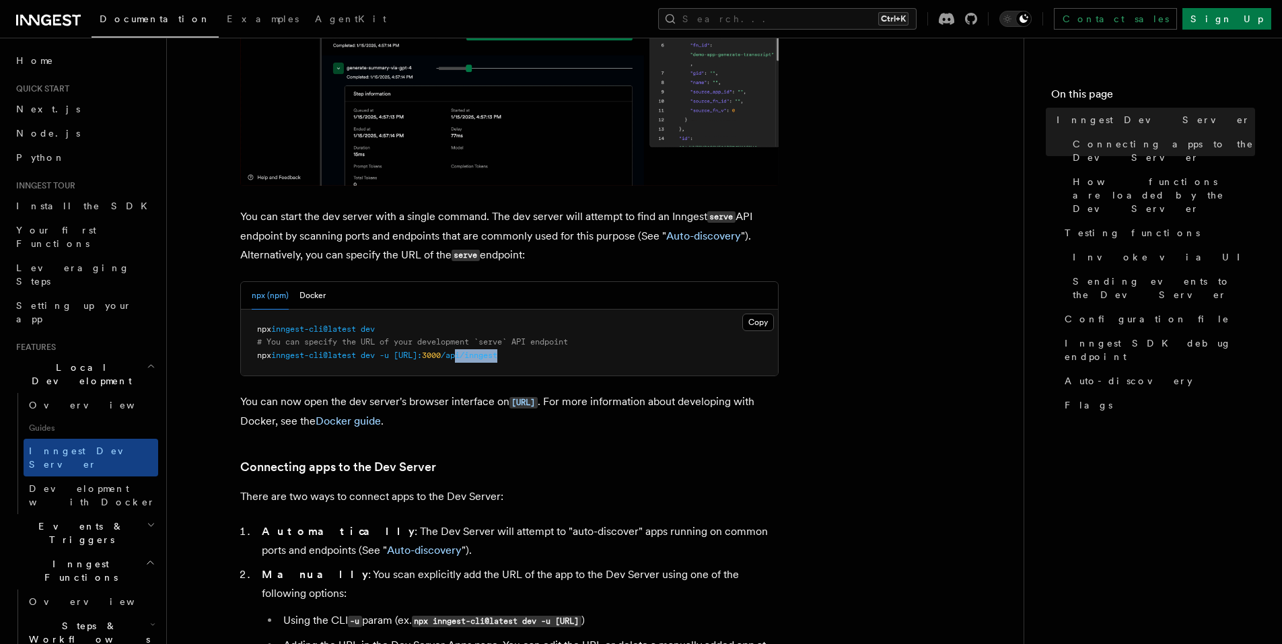
click at [569, 365] on pre "npx inngest-cli@latest dev # You can specify the URL of your development `serve…" at bounding box center [509, 343] width 537 height 67
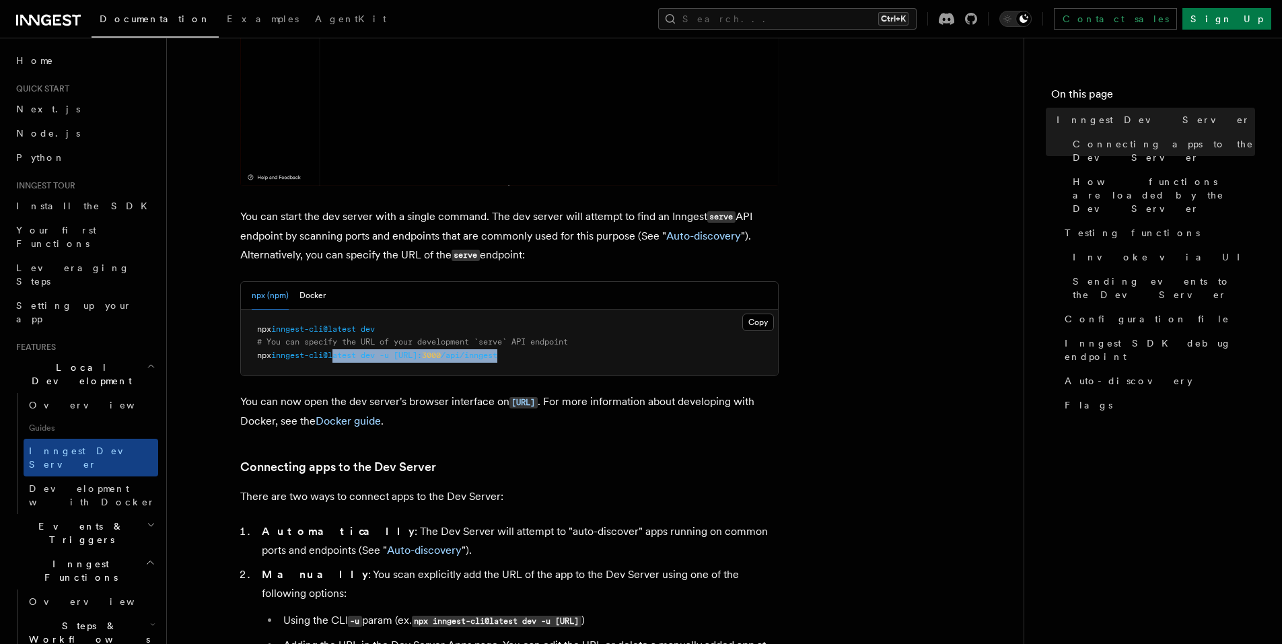
drag, startPoint x: 341, startPoint y: 366, endPoint x: 252, endPoint y: 374, distance: 89.2
click at [284, 368] on pre "npx inngest-cli@latest dev # You can specify the URL of your development `serve…" at bounding box center [509, 343] width 537 height 67
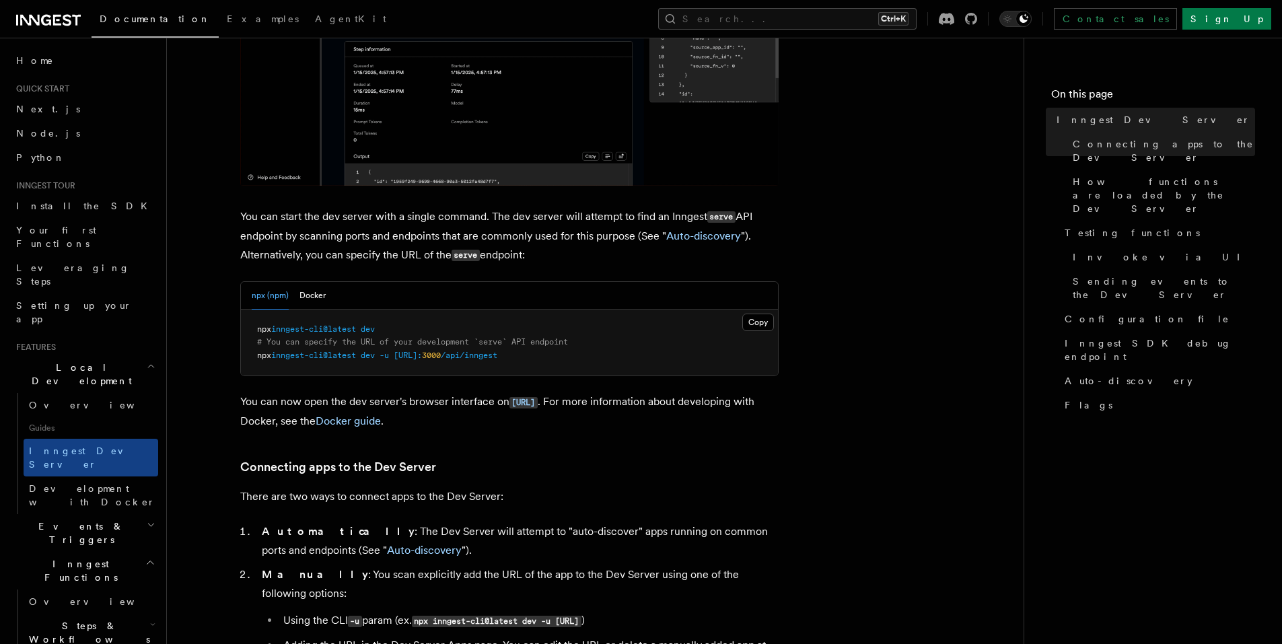
drag, startPoint x: 333, startPoint y: 394, endPoint x: 339, endPoint y: 403, distance: 10.6
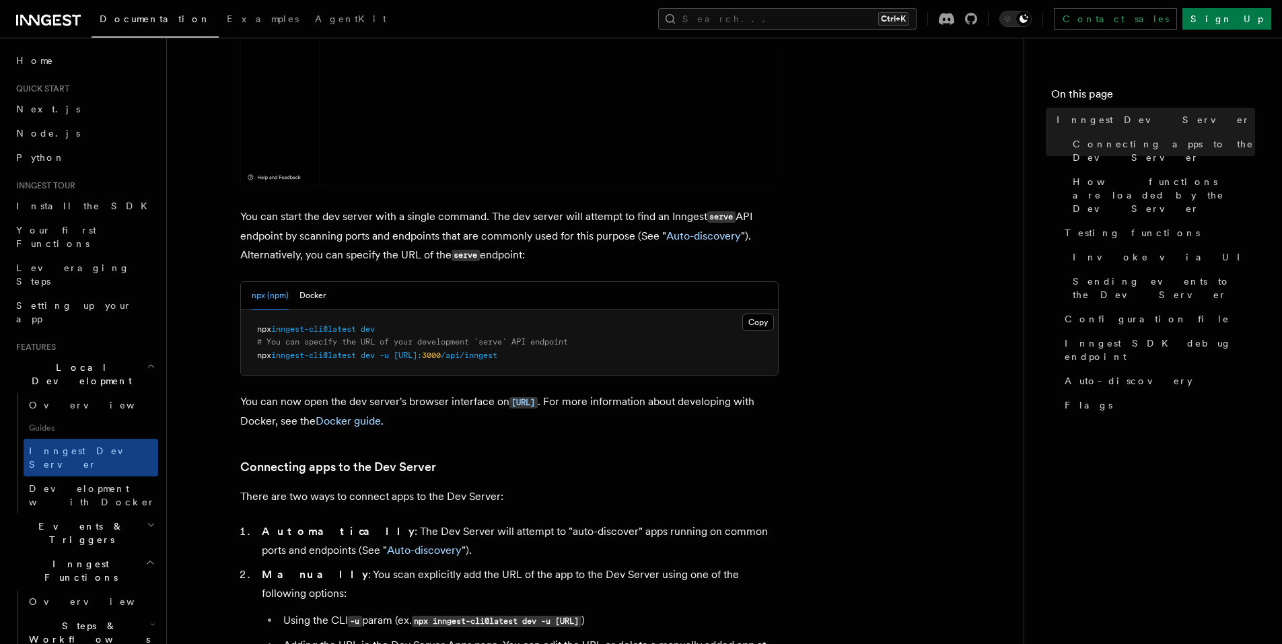
click at [334, 396] on p "You can now open the dev server's browser interface on http://localhost:8288 . …" at bounding box center [509, 411] width 538 height 38
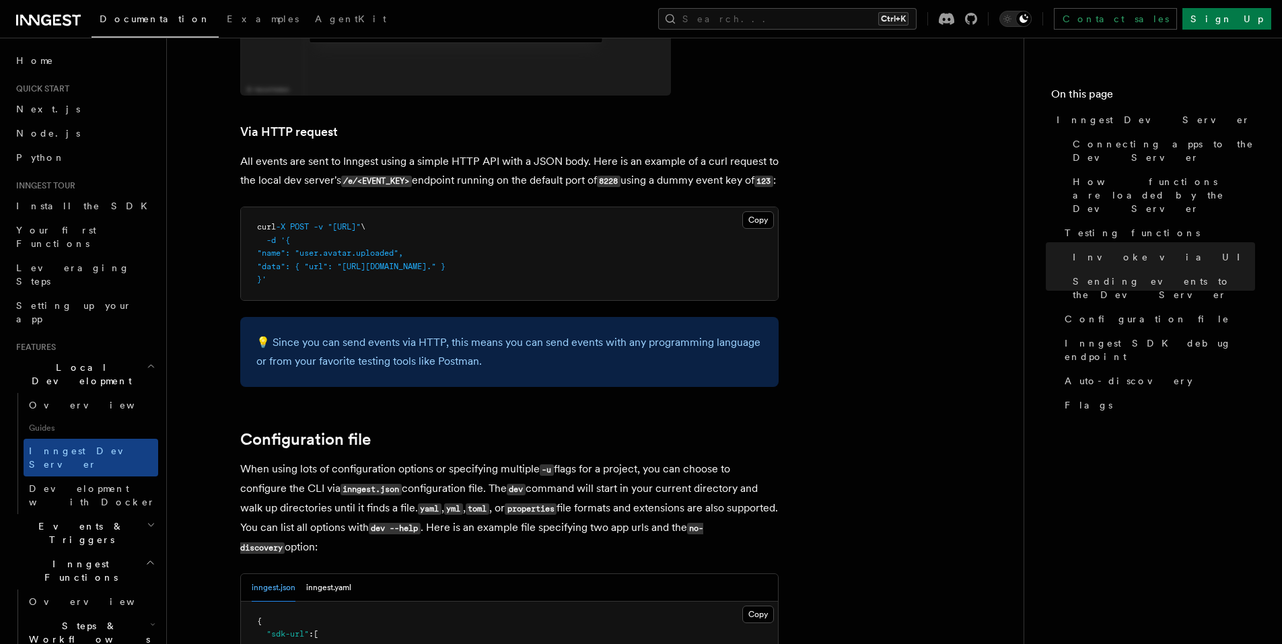
scroll to position [3231, 0]
